Goal: Browse casually

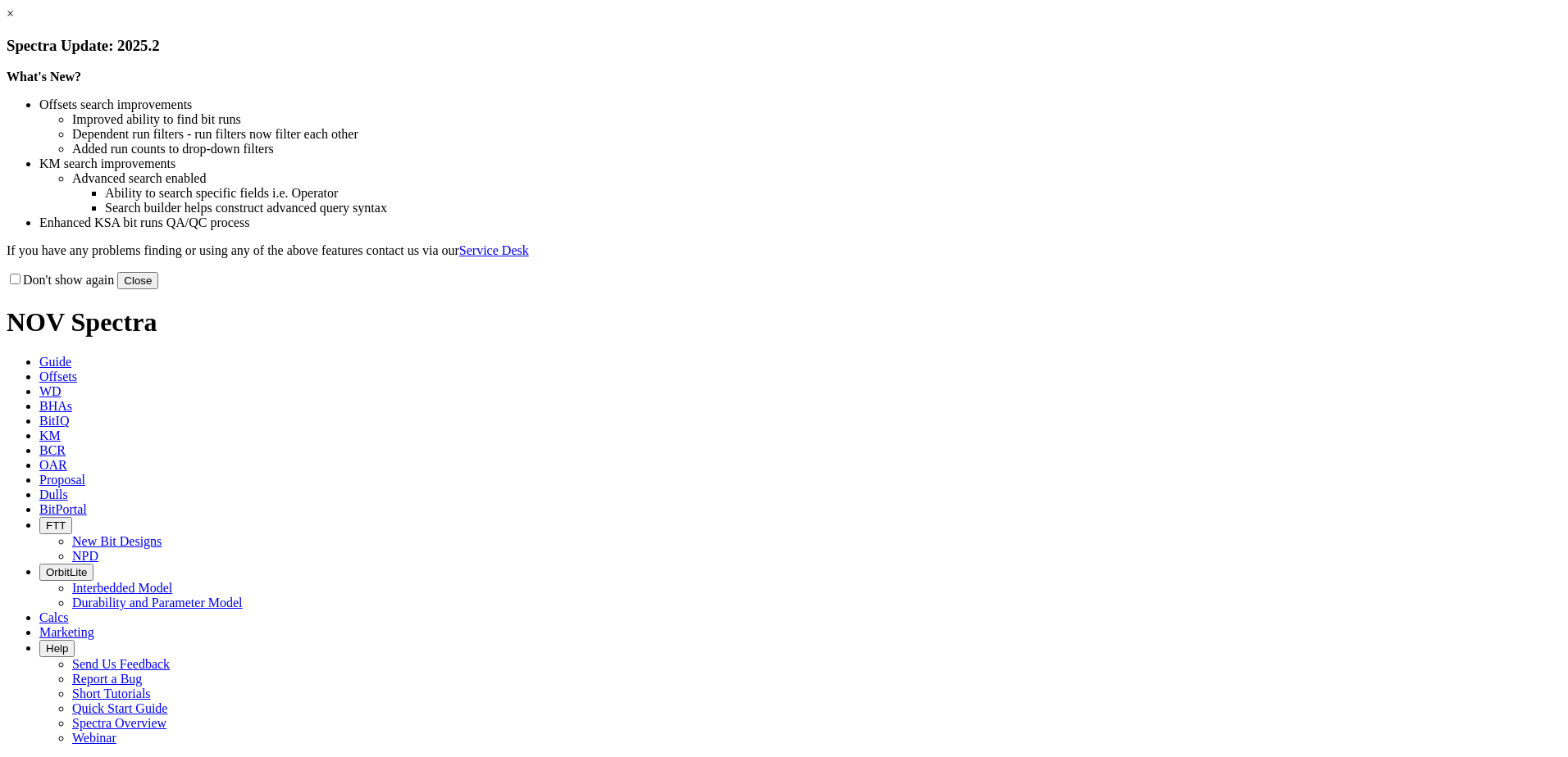
drag, startPoint x: 1108, startPoint y: 438, endPoint x: 1103, endPoint y: 452, distance: 14.9
click at [158, 290] on button "Close" at bounding box center [137, 280] width 41 height 17
